Goal: Find contact information: Find contact information

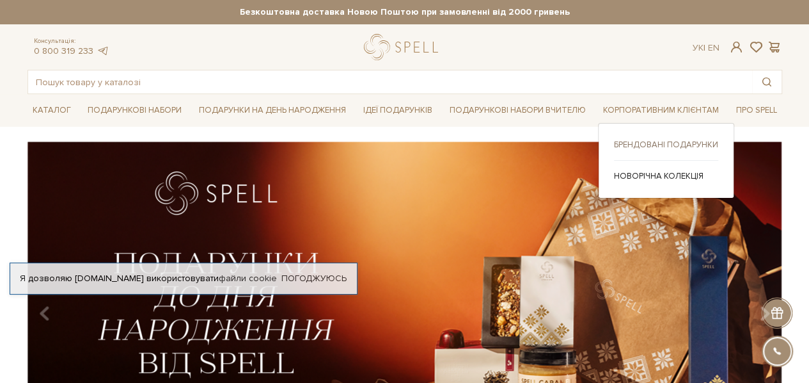
click at [671, 141] on link "Брендовані подарунки" at bounding box center [666, 145] width 104 height 12
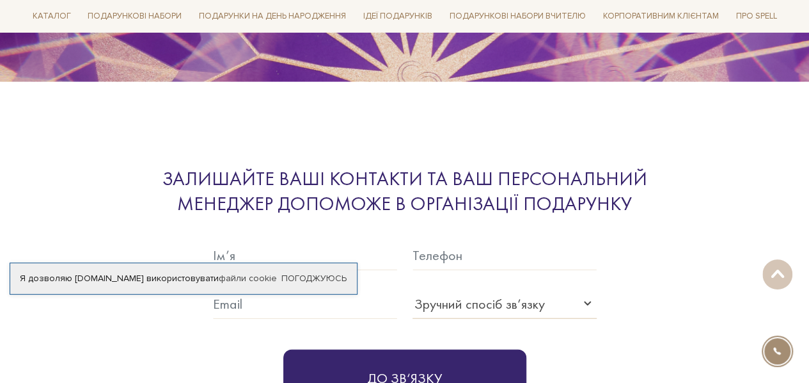
scroll to position [4342, 0]
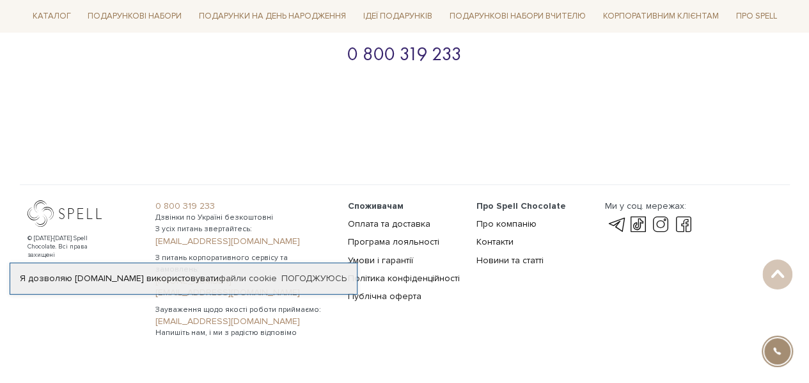
click at [421, 318] on footer "© [DATE]-[DATE] Spell Chocolate. Всі права захищені 0 800 319 233 Дзвінки по Ук…" at bounding box center [404, 267] width 809 height 167
click at [325, 280] on link "Погоджуюсь" at bounding box center [314, 279] width 65 height 12
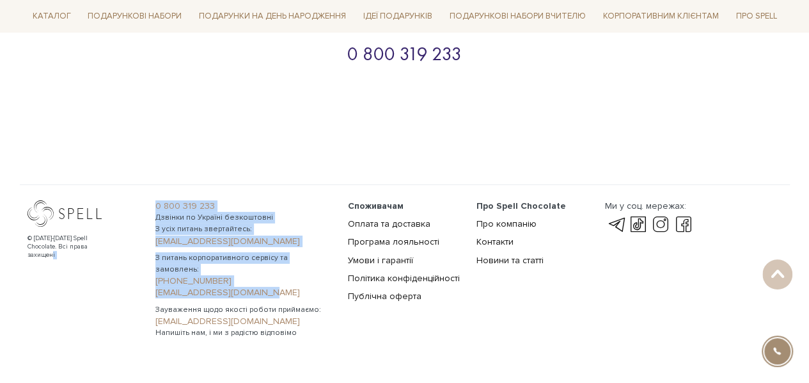
drag, startPoint x: 137, startPoint y: 260, endPoint x: 280, endPoint y: 268, distance: 143.5
click at [275, 265] on div "© [DATE]-[DATE] Spell Chocolate. Всі права захищені 0 800 319 233 Дзвінки по Ук…" at bounding box center [405, 269] width 770 height 138
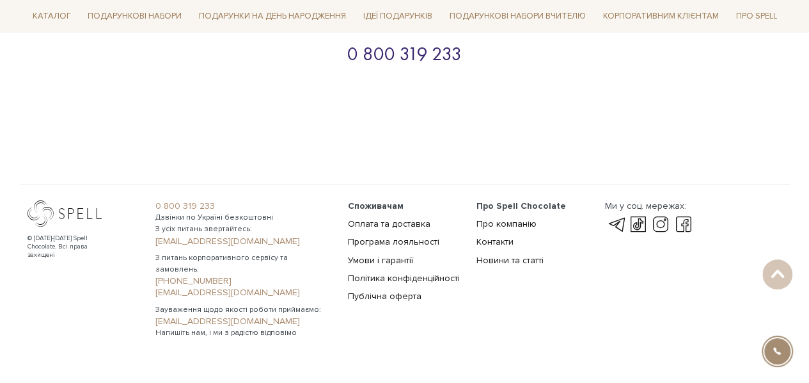
click at [380, 310] on footer "© [DATE]-[DATE] Spell Chocolate. Всі права захищені 0 800 319 233 Дзвінки по Ук…" at bounding box center [404, 267] width 809 height 167
drag, startPoint x: 148, startPoint y: 259, endPoint x: 282, endPoint y: 258, distance: 134.4
click at [282, 258] on div "0 800 319 233 Дзвінки по Україні безкоштовні З усіх питань звертайтесь: [EMAIL_…" at bounding box center [244, 269] width 193 height 138
copy link "[EMAIL_ADDRESS][DOMAIN_NAME]"
